Goal: Task Accomplishment & Management: Manage account settings

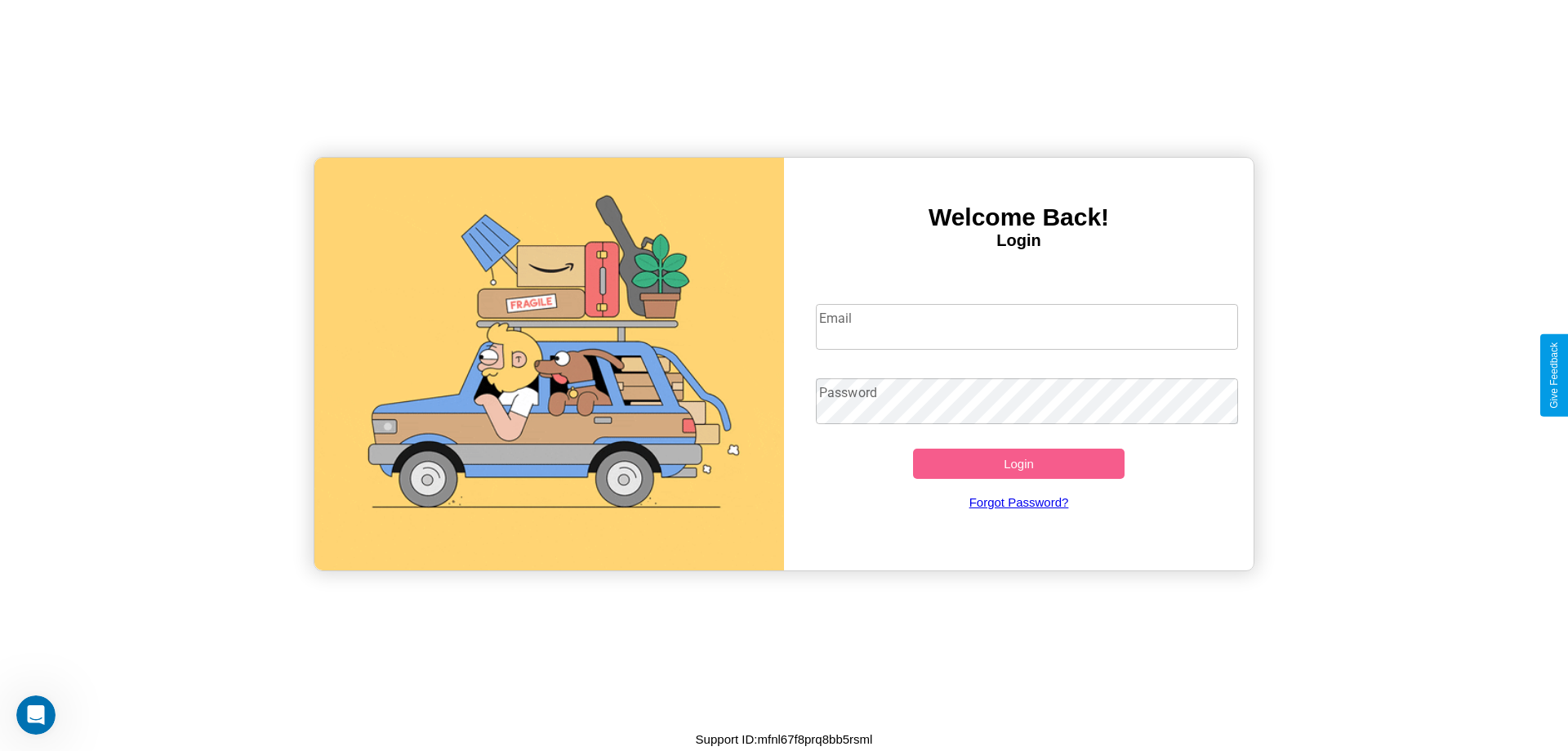
click at [1027, 326] on input "Email" at bounding box center [1027, 326] width 423 height 46
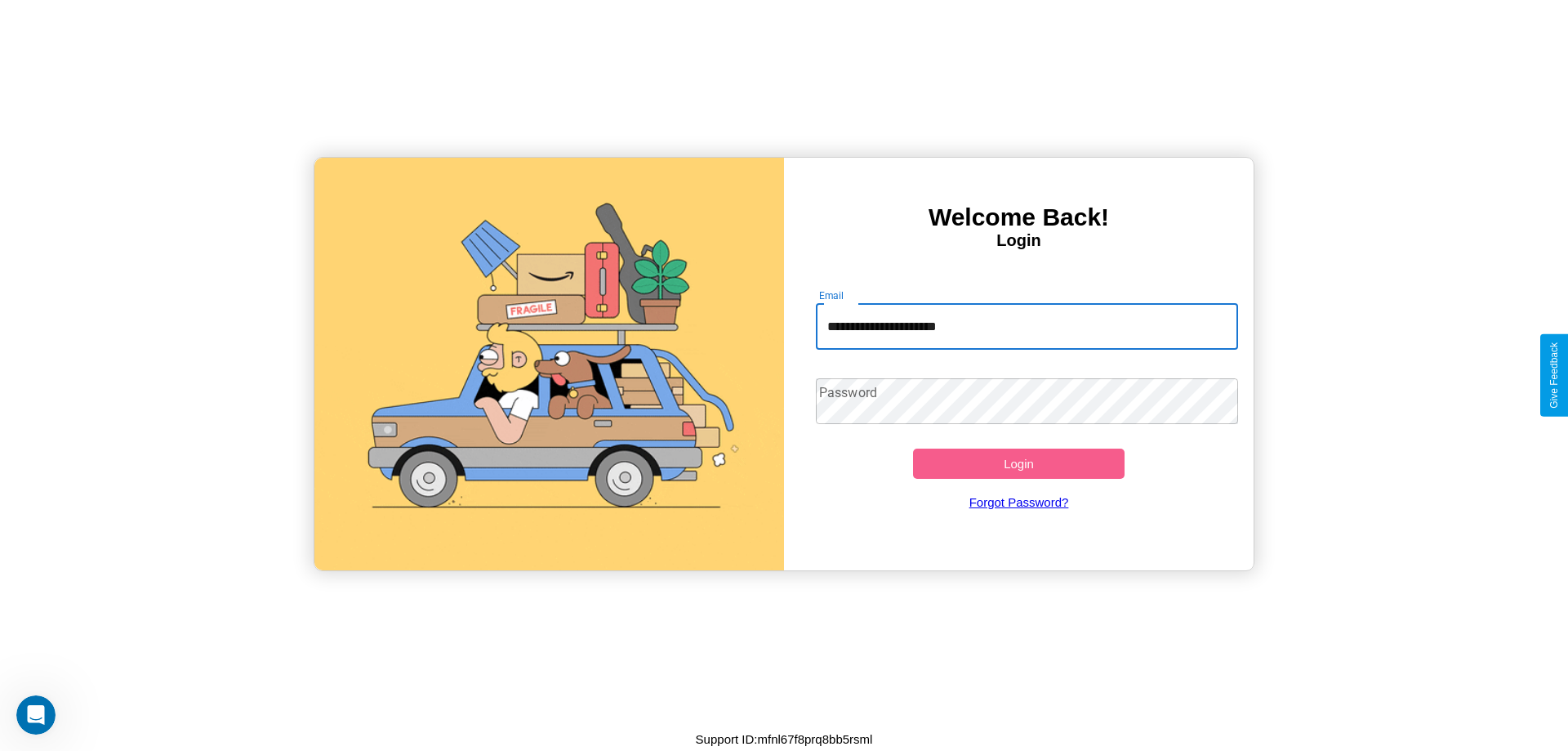
type input "**********"
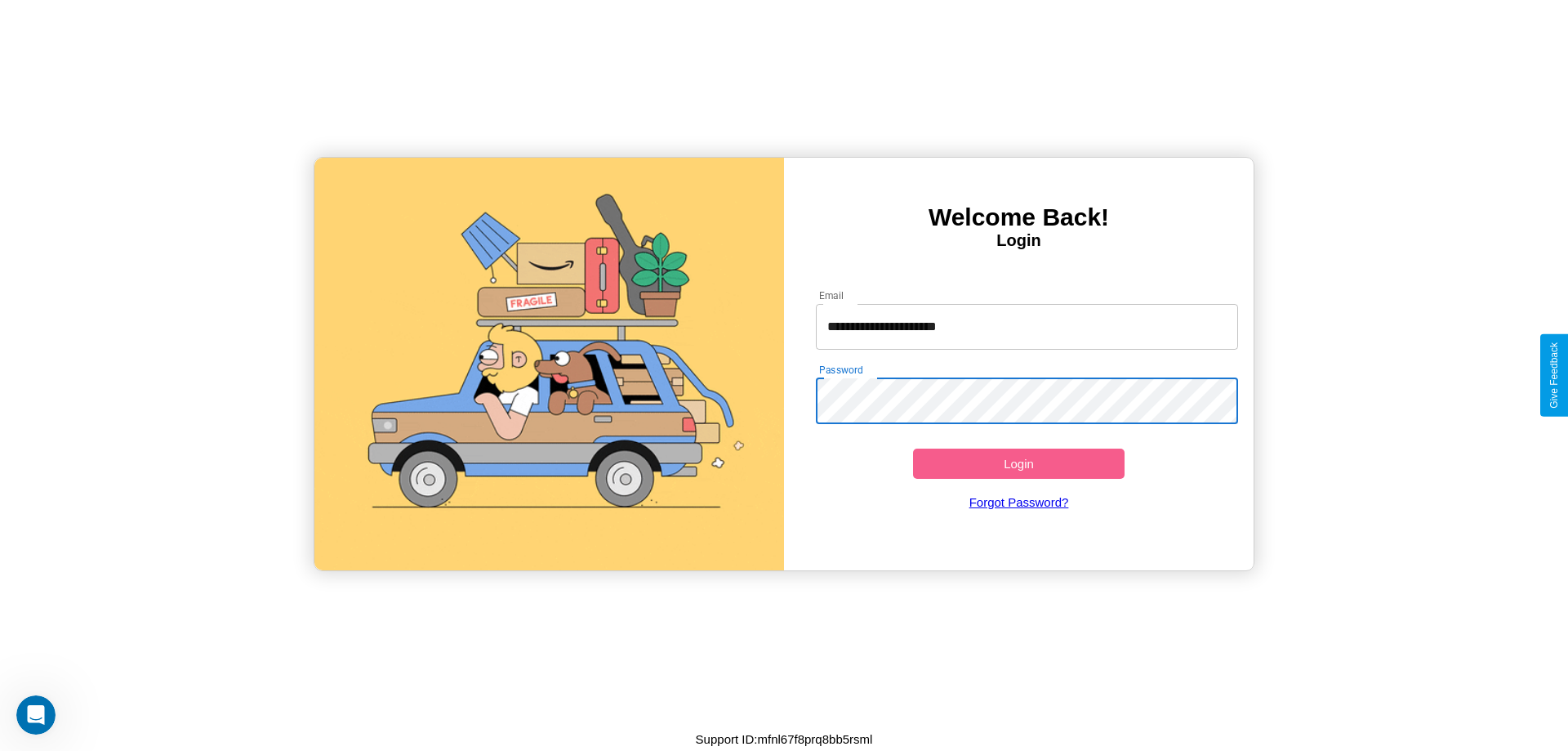
click at [1018, 463] on button "Login" at bounding box center [1018, 463] width 211 height 30
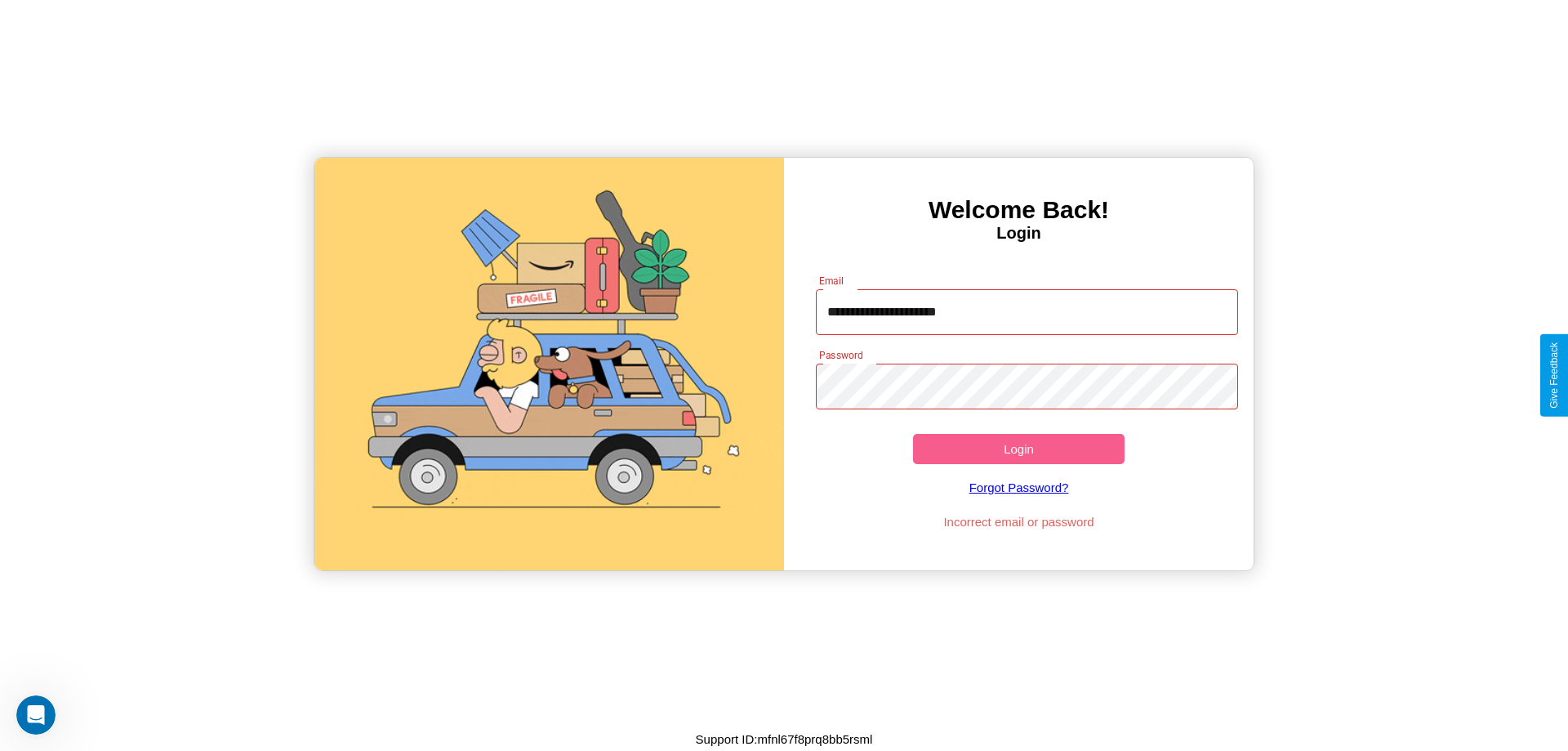
click at [1018, 448] on button "Login" at bounding box center [1018, 449] width 211 height 30
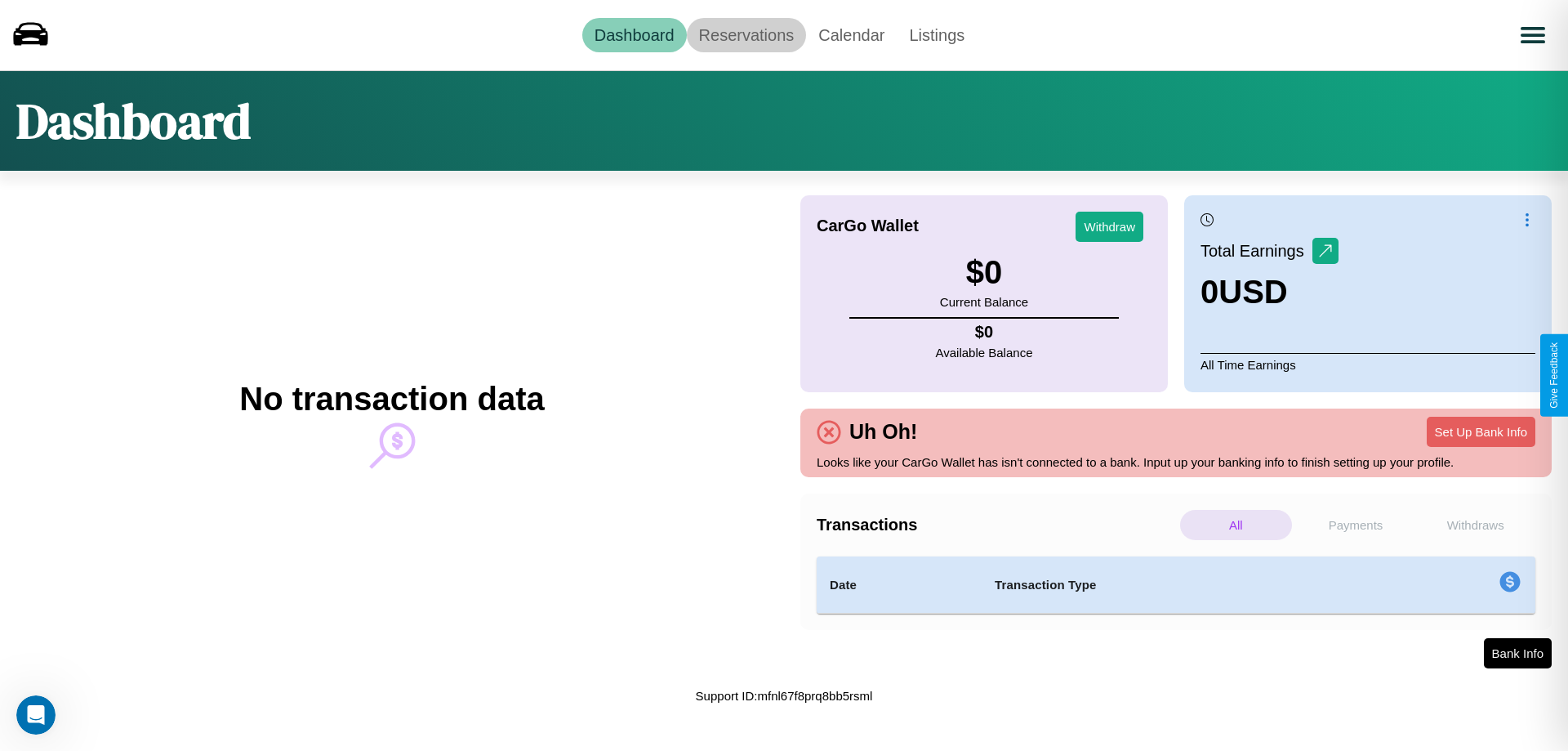
click at [746, 34] on link "Reservations" at bounding box center [746, 35] width 120 height 34
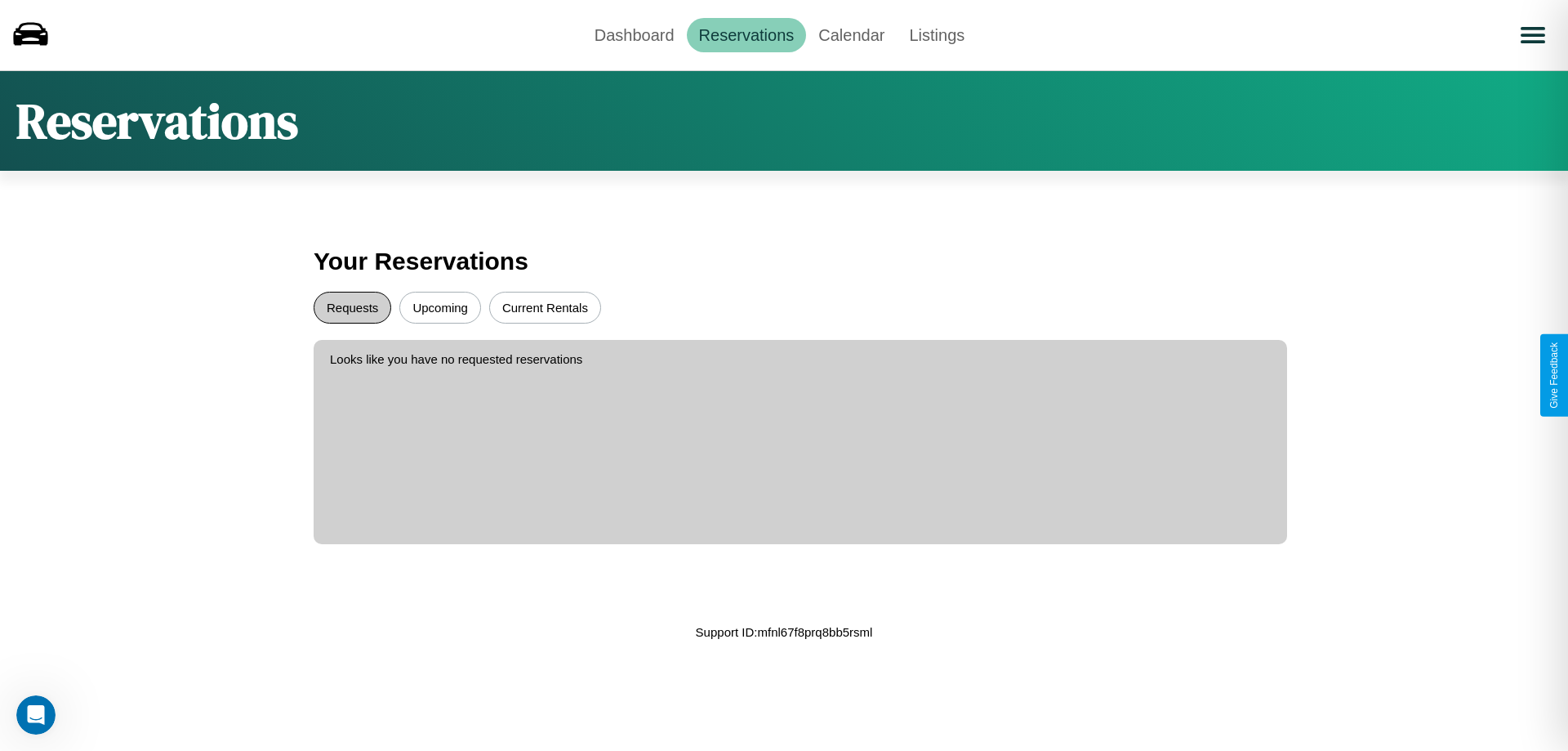
click at [352, 308] on button "Requests" at bounding box center [353, 308] width 77 height 32
click at [545, 308] on button "Current Rentals" at bounding box center [545, 308] width 112 height 32
click at [440, 308] on button "Upcoming" at bounding box center [440, 308] width 82 height 32
click at [634, 34] on link "Dashboard" at bounding box center [635, 35] width 105 height 34
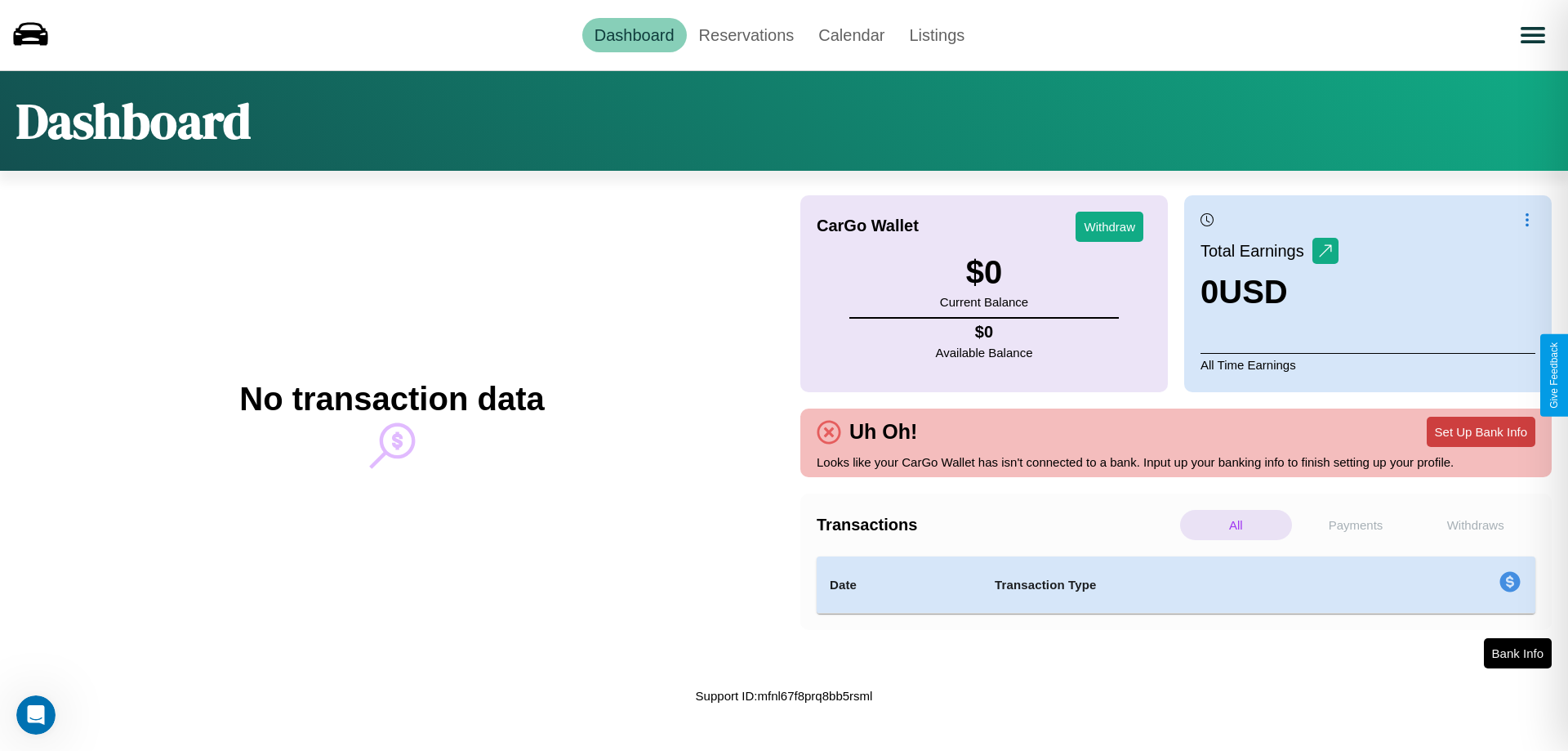
click at [1480, 431] on button "Set Up Bank Info" at bounding box center [1480, 432] width 108 height 30
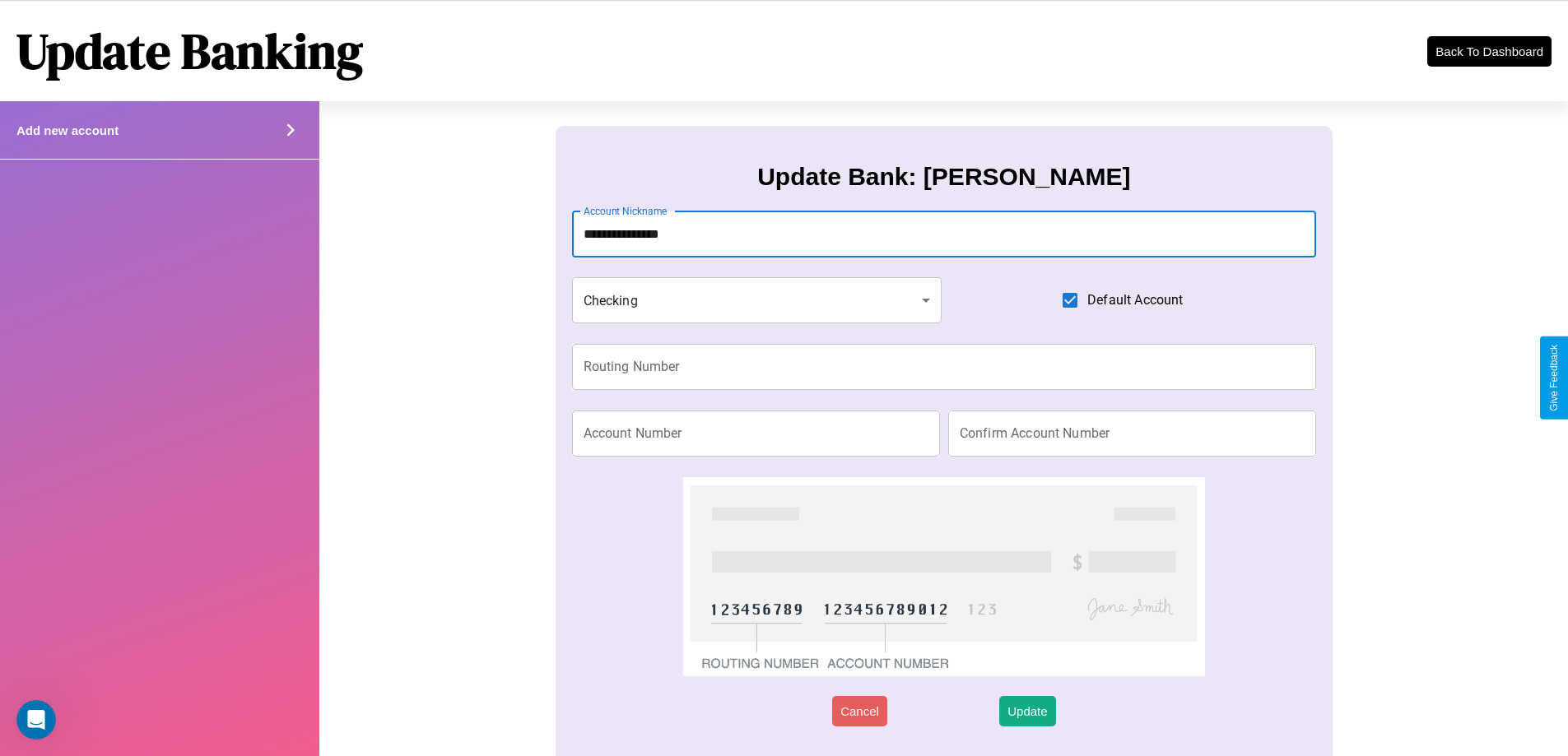
type input "**********"
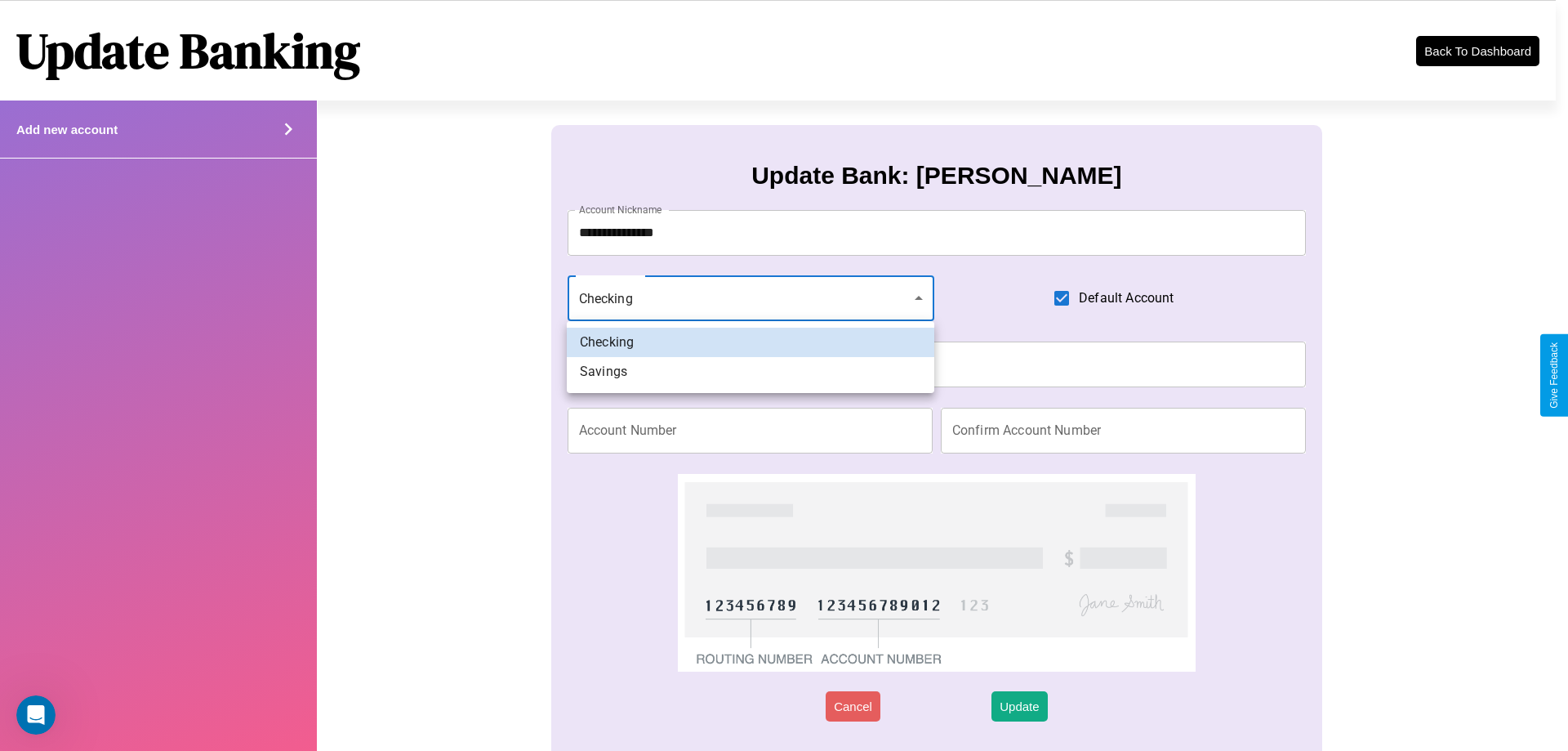
click at [751, 298] on div at bounding box center [784, 376] width 1568 height 751
